Goal: Use online tool/utility: Utilize a website feature to perform a specific function

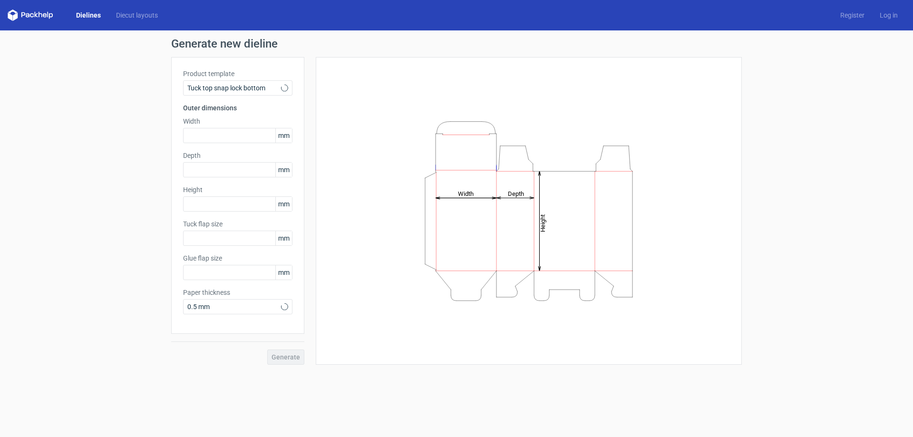
type input "15"
type input "10"
click at [130, 17] on link "Diecut layouts" at bounding box center [136, 15] width 57 height 10
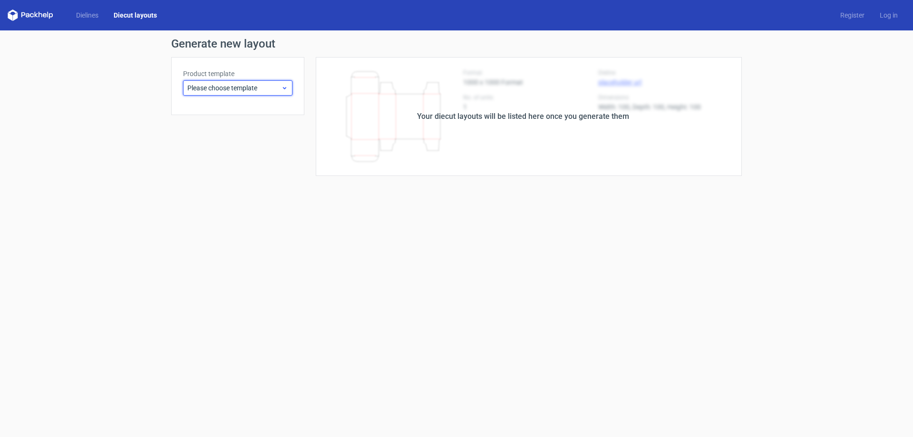
click at [243, 84] on span "Please choose template" at bounding box center [234, 88] width 94 height 10
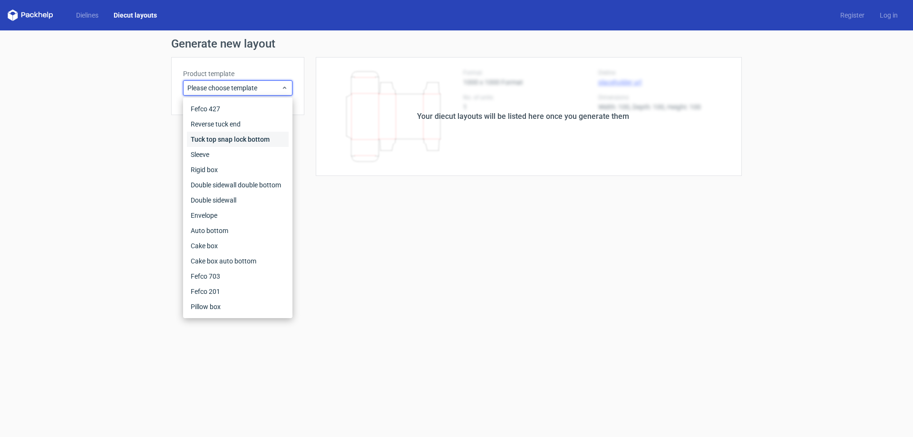
click at [231, 140] on div "Tuck top snap lock bottom" at bounding box center [238, 139] width 102 height 15
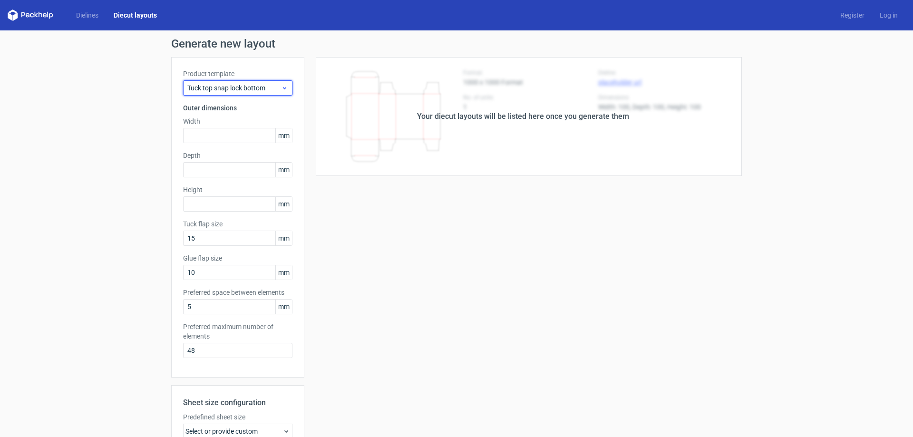
click at [249, 82] on div "Tuck top snap lock bottom" at bounding box center [237, 87] width 109 height 15
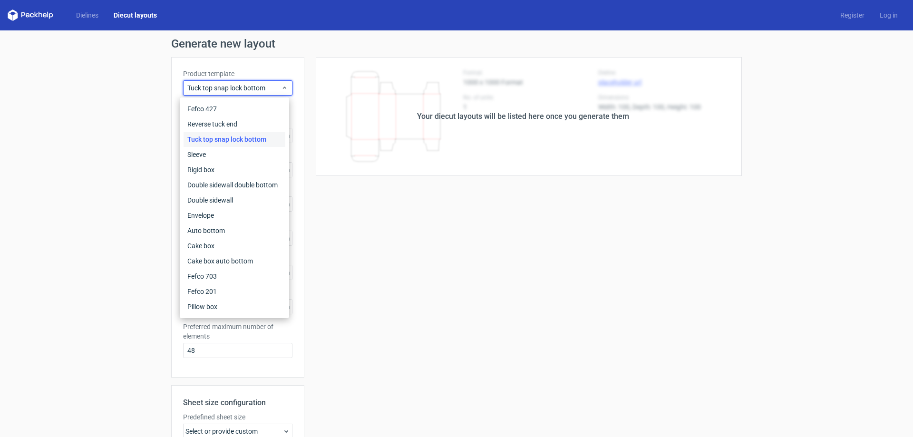
click at [204, 40] on h1 "Generate new layout" at bounding box center [456, 43] width 571 height 11
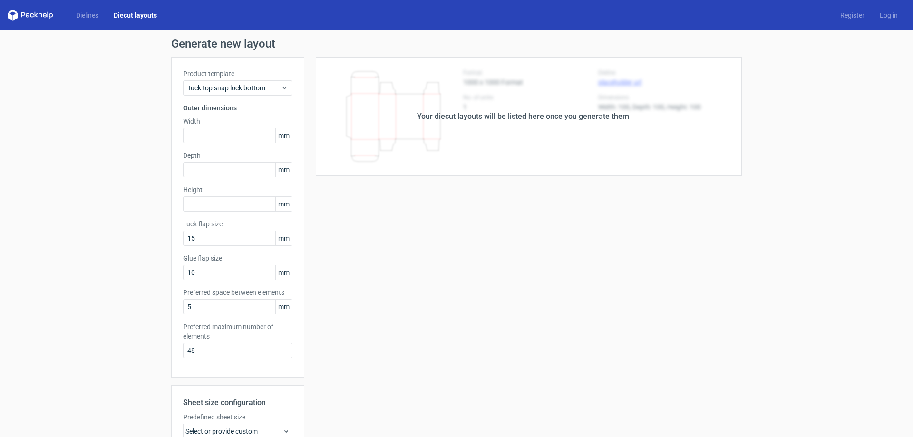
click at [43, 15] on icon at bounding box center [45, 15] width 4 height 4
click at [14, 15] on icon at bounding box center [31, 15] width 46 height 11
click at [48, 15] on polygon at bounding box center [47, 15] width 1 height 6
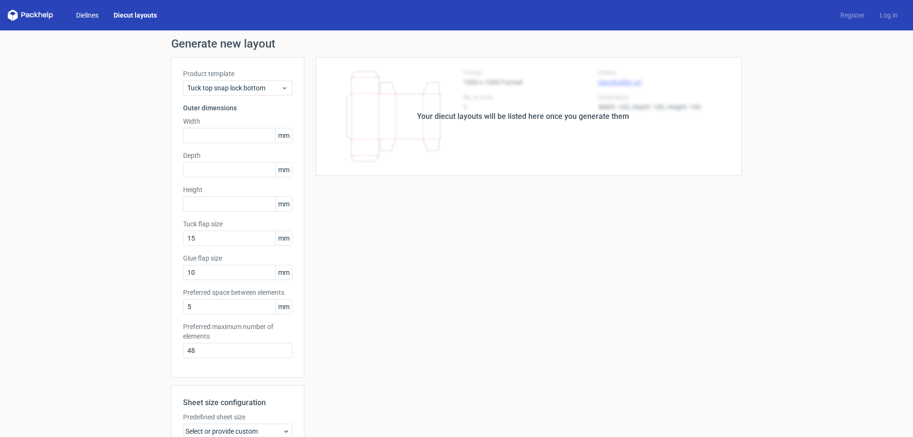
click at [86, 10] on link "Dielines" at bounding box center [88, 15] width 38 height 10
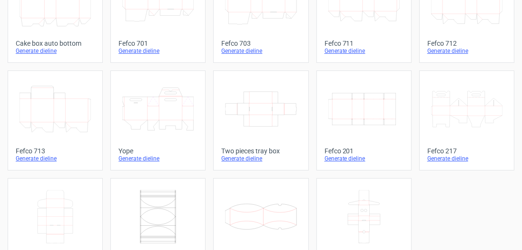
scroll to position [358, 0]
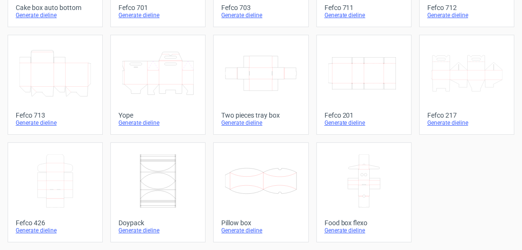
click at [461, 77] on icon at bounding box center [466, 73] width 71 height 53
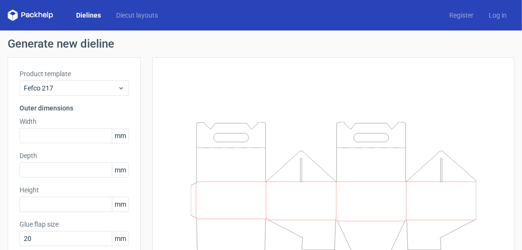
scroll to position [45, 0]
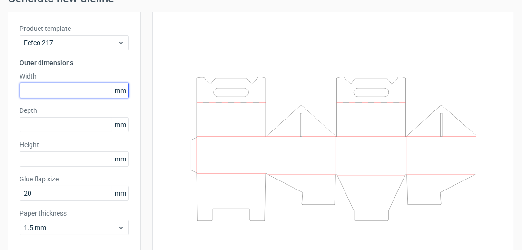
click at [39, 87] on input "text" at bounding box center [74, 90] width 109 height 15
type input "165"
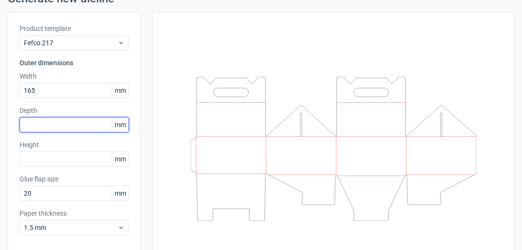
click at [63, 120] on input "text" at bounding box center [74, 124] width 109 height 15
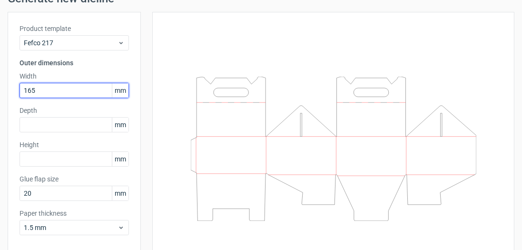
drag, startPoint x: 54, startPoint y: 88, endPoint x: 0, endPoint y: 94, distance: 54.1
click at [0, 94] on div "Generate new dieline Product template Fefco 217 Outer dimensions Width 165 mm D…" at bounding box center [261, 139] width 522 height 308
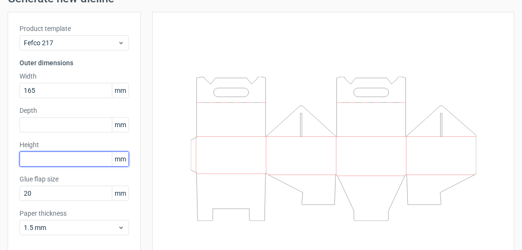
click at [65, 153] on input "text" at bounding box center [74, 158] width 109 height 15
type input "165"
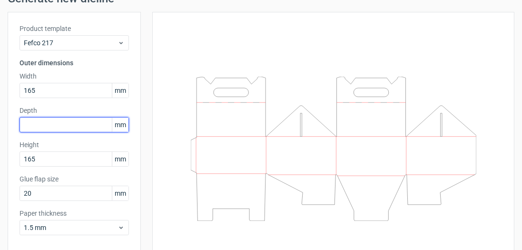
click at [56, 126] on input "text" at bounding box center [74, 124] width 109 height 15
type input "165"
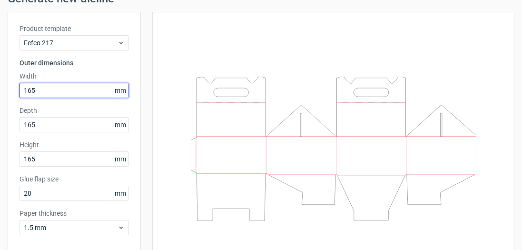
drag, startPoint x: 44, startPoint y: 91, endPoint x: 0, endPoint y: 100, distance: 45.1
click at [0, 100] on div "Generate new dieline Product template Fefco 217 Outer dimensions Width 165 mm D…" at bounding box center [261, 139] width 522 height 308
type input "5"
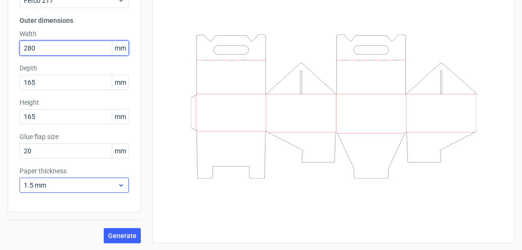
type input "280"
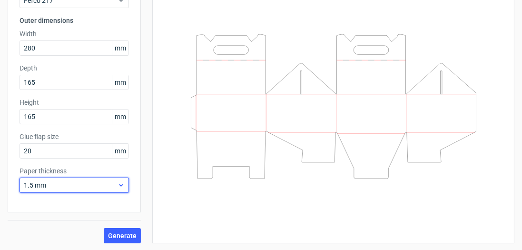
click at [120, 185] on icon at bounding box center [120, 185] width 7 height 8
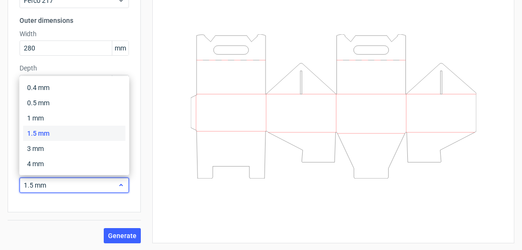
click at [120, 185] on use at bounding box center [120, 185] width 3 height 2
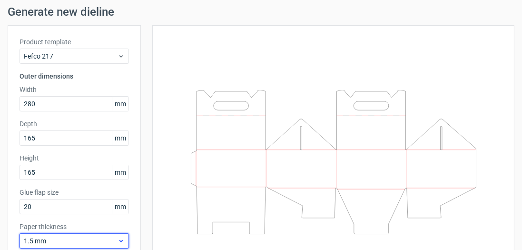
scroll to position [45, 0]
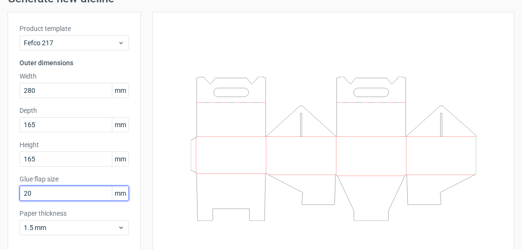
click at [83, 194] on input "20" at bounding box center [74, 193] width 109 height 15
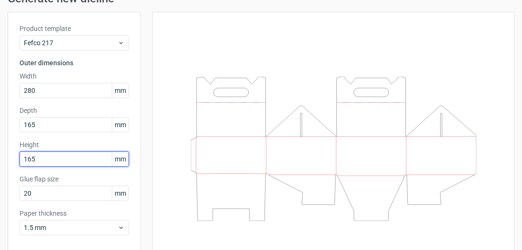
click at [61, 159] on input "165" at bounding box center [74, 158] width 109 height 15
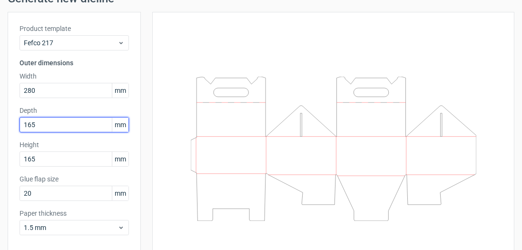
click at [59, 124] on input "165" at bounding box center [74, 124] width 109 height 15
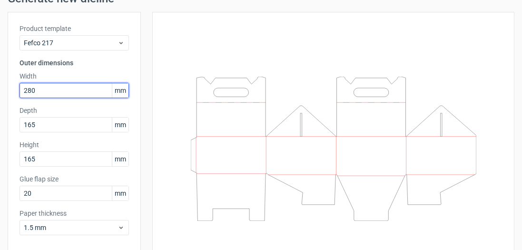
click at [47, 86] on input "280" at bounding box center [74, 90] width 109 height 15
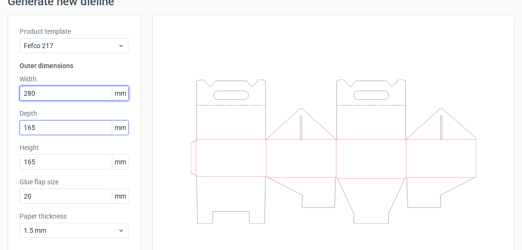
scroll to position [88, 0]
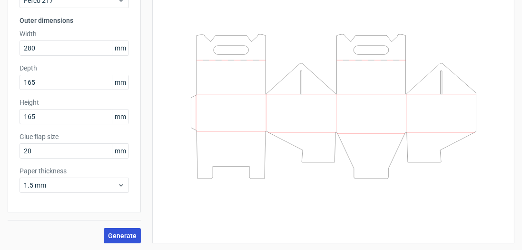
click at [120, 235] on span "Generate" at bounding box center [122, 235] width 29 height 7
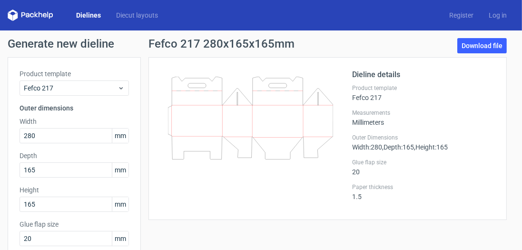
drag, startPoint x: 202, startPoint y: 126, endPoint x: 222, endPoint y: 133, distance: 20.9
click at [222, 133] on icon at bounding box center [250, 118] width 165 height 83
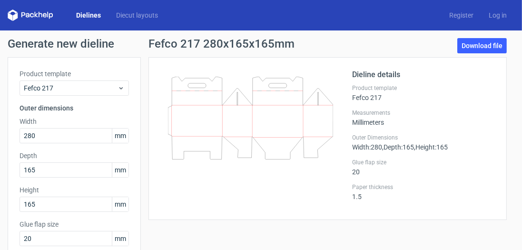
click at [214, 139] on icon at bounding box center [250, 118] width 165 height 83
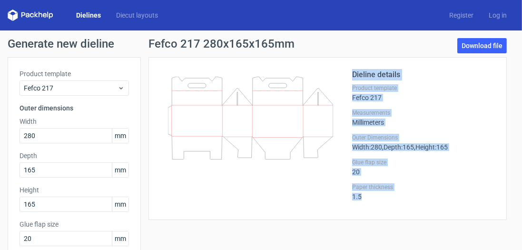
drag, startPoint x: 347, startPoint y: 195, endPoint x: 361, endPoint y: 195, distance: 13.8
click at [361, 195] on div "Dieline details Product template Fefco 217 Measurements Millimeters Outer Dimen…" at bounding box center [327, 138] width 334 height 139
click at [361, 195] on div "Paper thickness 1.5" at bounding box center [423, 191] width 143 height 17
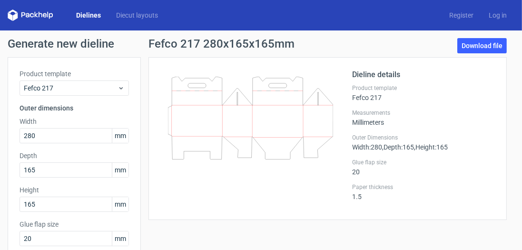
click at [361, 195] on div "Paper thickness 1.5" at bounding box center [423, 191] width 143 height 17
click at [354, 195] on div "Paper thickness 1.5" at bounding box center [423, 191] width 143 height 17
click at [356, 195] on div "Paper thickness 1.5" at bounding box center [423, 191] width 143 height 17
drag, startPoint x: 356, startPoint y: 195, endPoint x: 350, endPoint y: 192, distance: 6.8
click at [352, 192] on div "Paper thickness 1.5" at bounding box center [423, 191] width 143 height 17
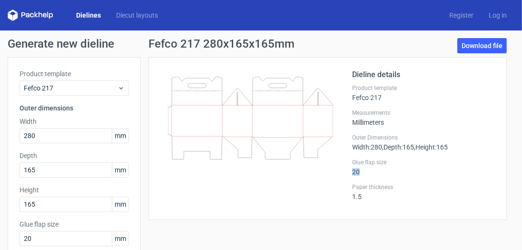
drag, startPoint x: 354, startPoint y: 170, endPoint x: 348, endPoint y: 168, distance: 6.0
click at [352, 168] on div "Glue flap size 20" at bounding box center [423, 166] width 143 height 17
drag, startPoint x: 353, startPoint y: 147, endPoint x: 373, endPoint y: 144, distance: 20.1
click at [369, 145] on span "Width : 280" at bounding box center [367, 147] width 30 height 8
drag, startPoint x: 375, startPoint y: 144, endPoint x: 383, endPoint y: 144, distance: 7.6
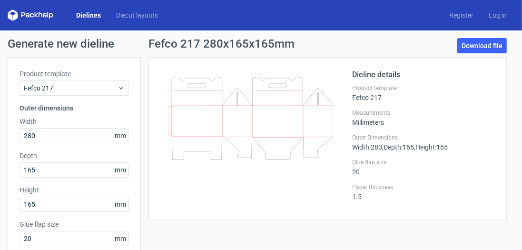
click at [380, 144] on div "Outer Dimensions Width : 280 , Depth : 165 , Height : 165" at bounding box center [423, 142] width 143 height 17
drag, startPoint x: 400, startPoint y: 145, endPoint x: 408, endPoint y: 145, distance: 8.6
click at [406, 145] on span ", Depth : 165" at bounding box center [398, 147] width 32 height 8
drag, startPoint x: 443, startPoint y: 145, endPoint x: 427, endPoint y: 147, distance: 16.3
click at [445, 145] on span ", Height : 165" at bounding box center [431, 147] width 34 height 8
